Goal: Obtain resource: Download file/media

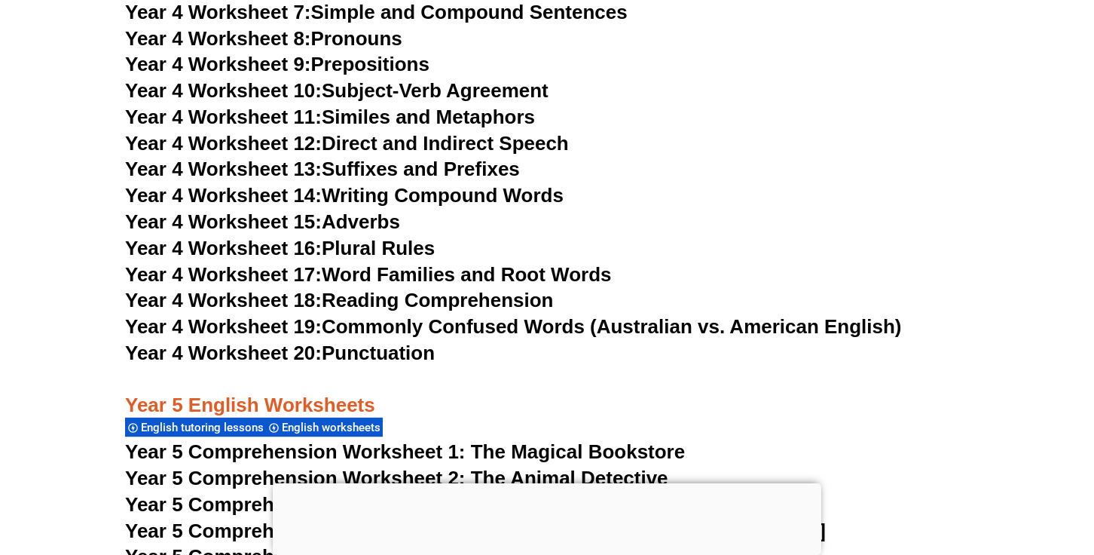
scroll to position [7021, 0]
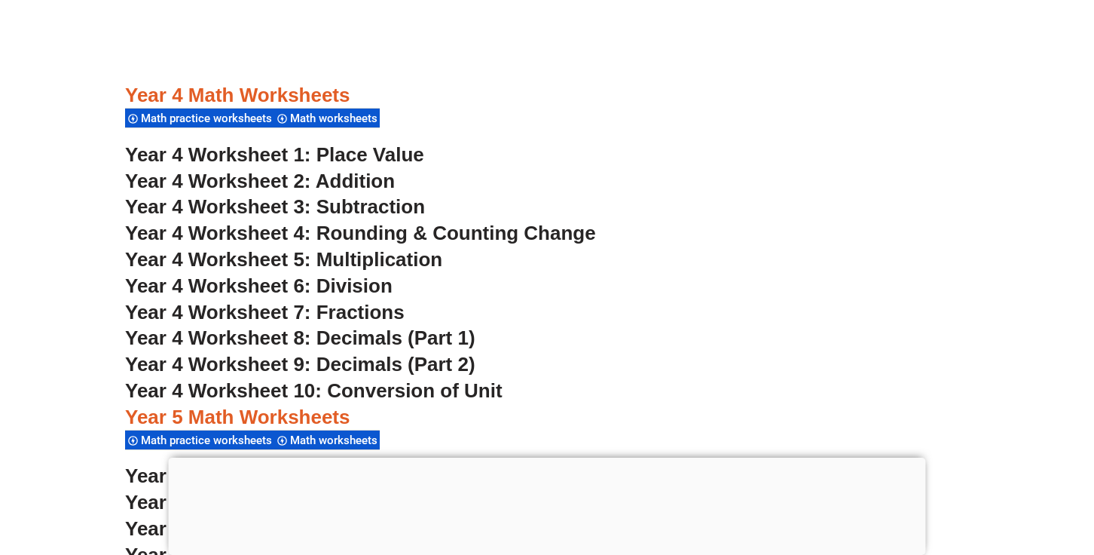
scroll to position [2740, 0]
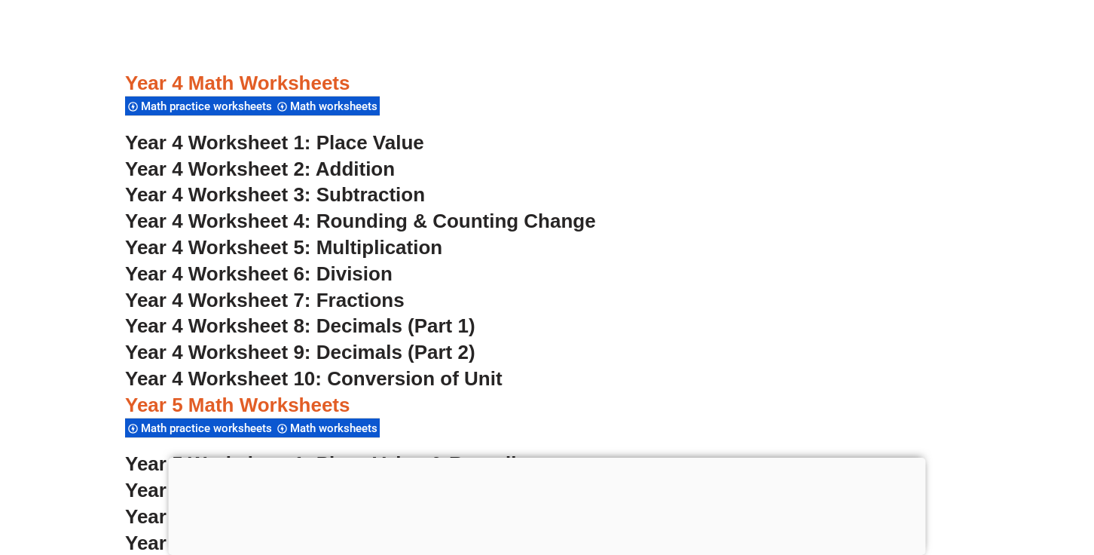
click at [304, 244] on span "Year 4 Worksheet 5: Multiplication" at bounding box center [283, 247] width 317 height 23
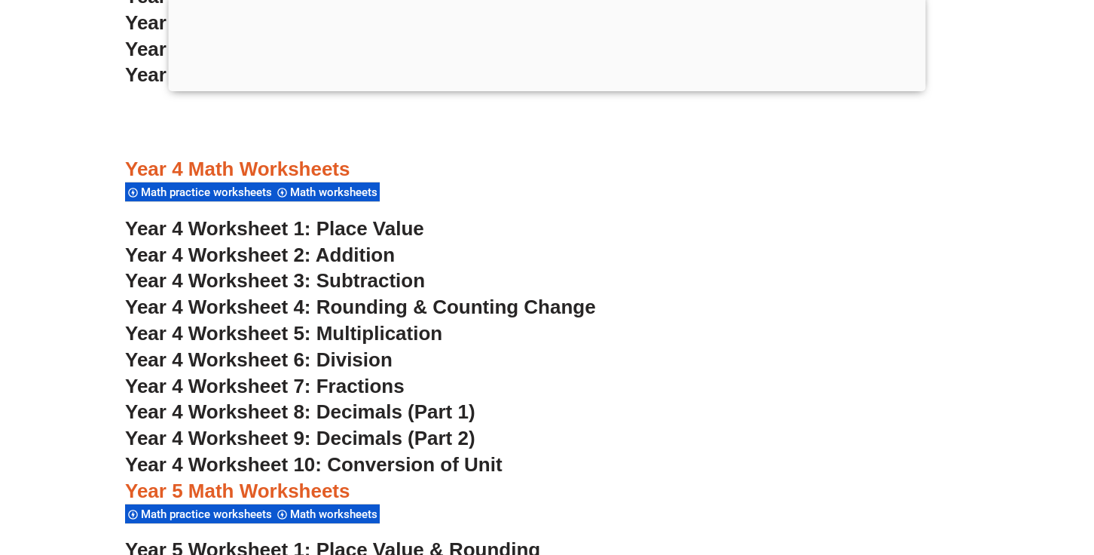
scroll to position [2544, 0]
click at [397, 338] on span "Year 4 Worksheet 5: Multiplication" at bounding box center [283, 332] width 317 height 23
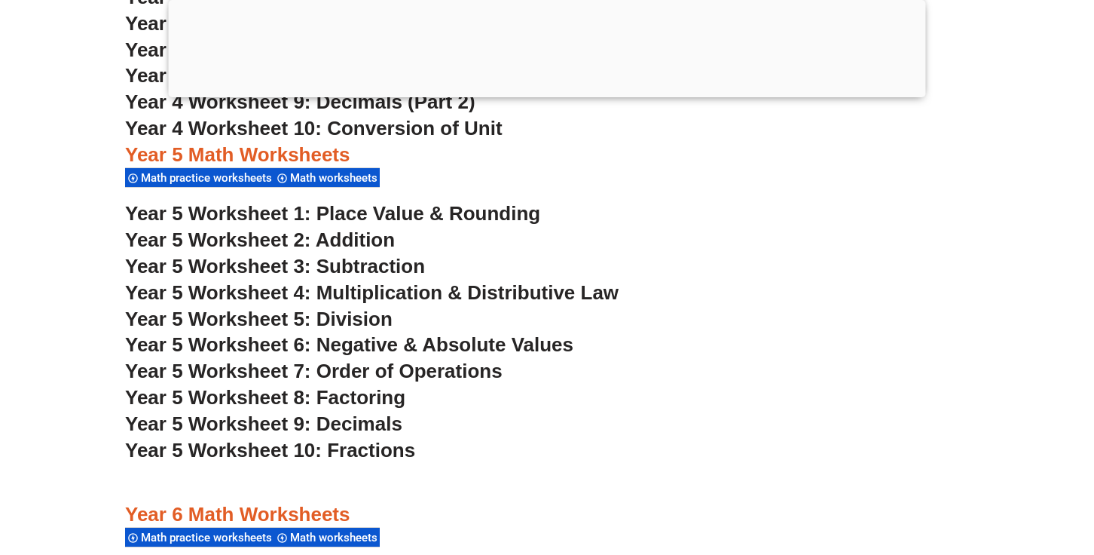
scroll to position [2855, 0]
